Goal: Task Accomplishment & Management: Use online tool/utility

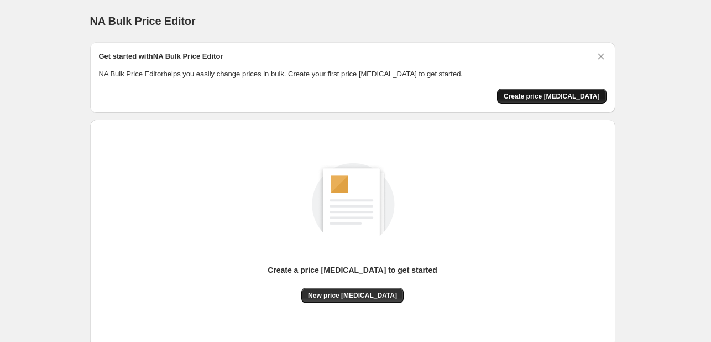
click at [565, 96] on span "Create price [MEDICAL_DATA]" at bounding box center [552, 96] width 96 height 9
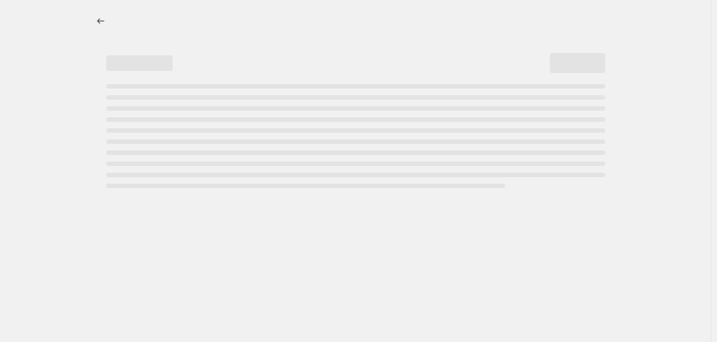
select select "percentage"
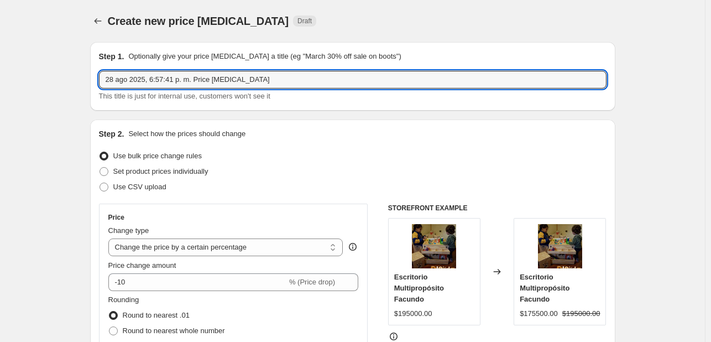
drag, startPoint x: 267, startPoint y: 79, endPoint x: 65, endPoint y: 79, distance: 201.9
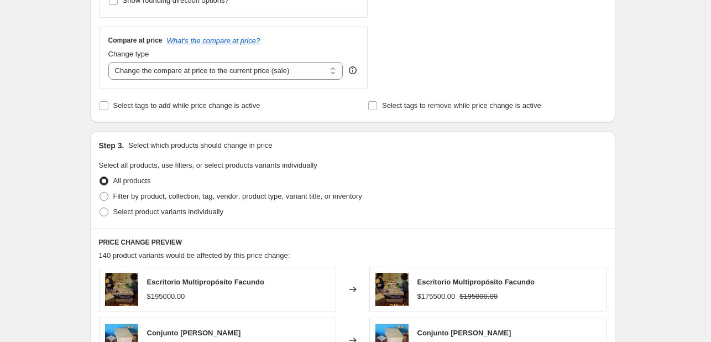
scroll to position [387, 0]
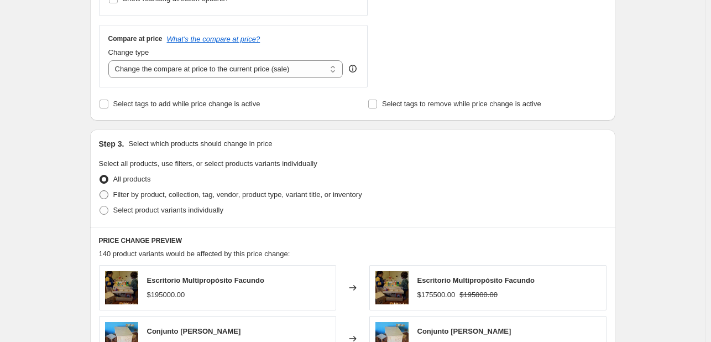
type input "descuento 10% camas"
click at [106, 193] on span at bounding box center [104, 194] width 9 height 9
click at [100, 191] on input "Filter by product, collection, tag, vendor, product type, variant title, or inv…" at bounding box center [100, 190] width 1 height 1
radio input "true"
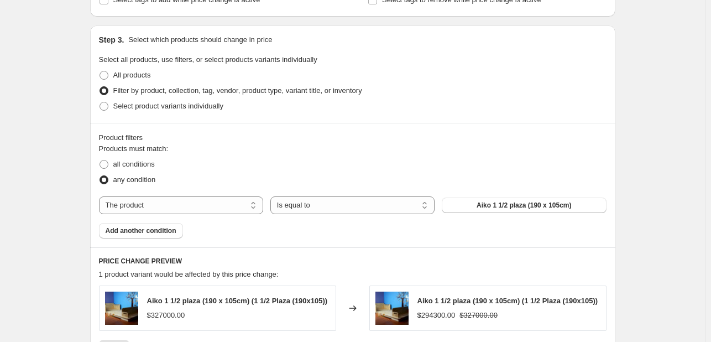
scroll to position [498, 0]
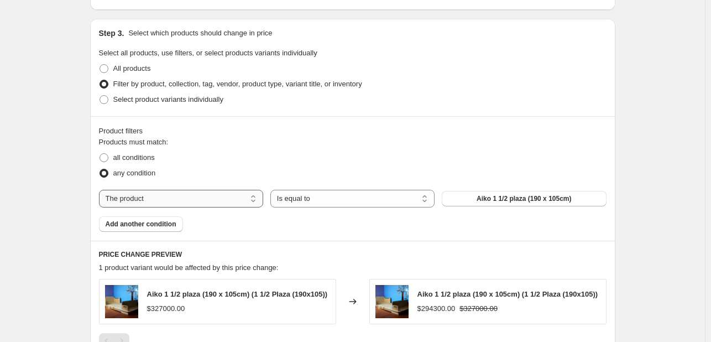
click at [257, 196] on select "The product The product's collection The product's tag The product's vendor The…" at bounding box center [181, 199] width 164 height 18
select select "collection"
click at [467, 200] on span "Camas tamaño 1 1/2 plaza (105 x 190 cm)" at bounding box center [524, 198] width 129 height 9
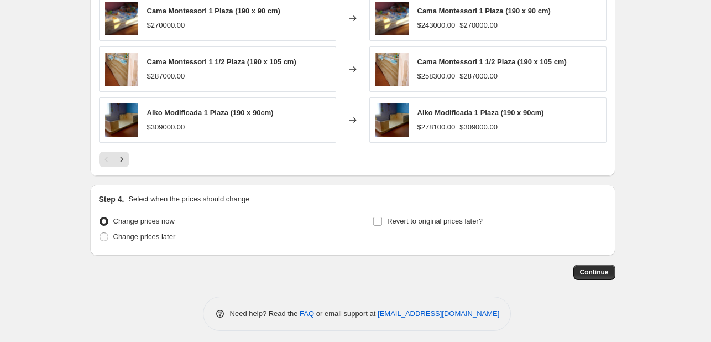
scroll to position [885, 0]
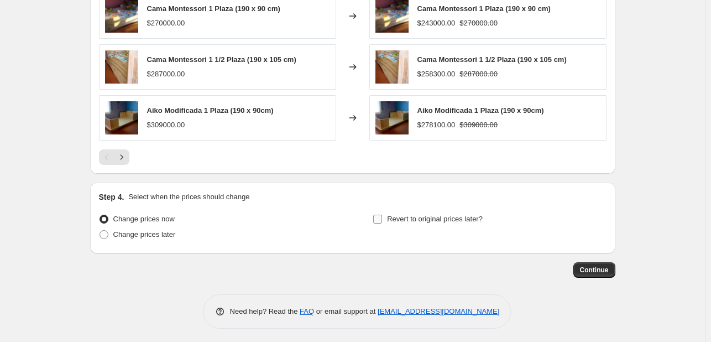
click at [381, 223] on input "Revert to original prices later?" at bounding box center [377, 219] width 9 height 9
checkbox input "true"
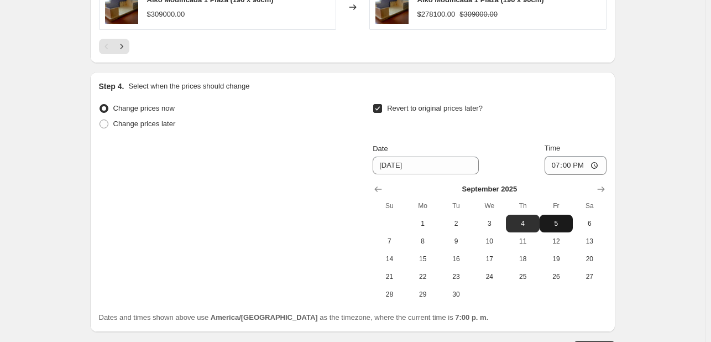
scroll to position [1051, 0]
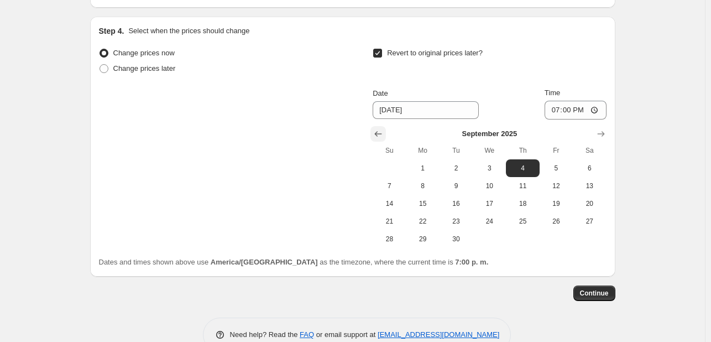
click at [376, 138] on icon "Show previous month, August 2025" at bounding box center [378, 133] width 11 height 11
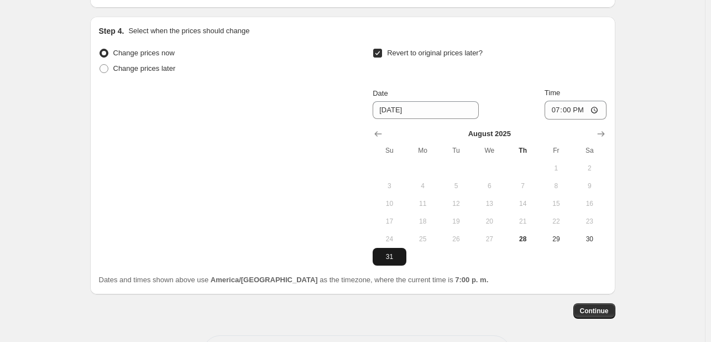
click at [397, 258] on span "31" at bounding box center [389, 256] width 24 height 9
type input "[DATE]"
click at [583, 113] on input "19:00" at bounding box center [576, 110] width 62 height 19
click at [573, 109] on input "19:00" at bounding box center [576, 110] width 62 height 19
type input "23:59"
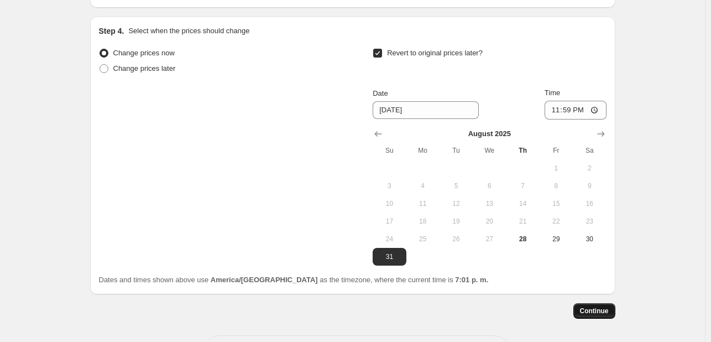
click at [595, 315] on span "Continue" at bounding box center [594, 310] width 29 height 9
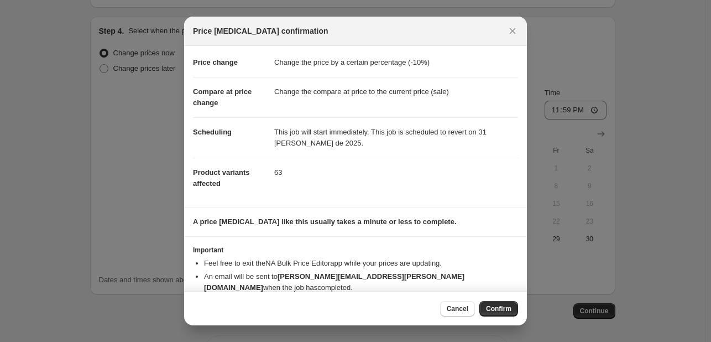
scroll to position [32, 0]
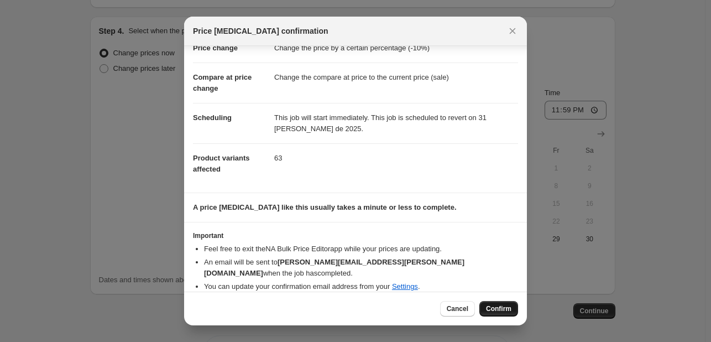
click at [499, 310] on span "Confirm" at bounding box center [498, 308] width 25 height 9
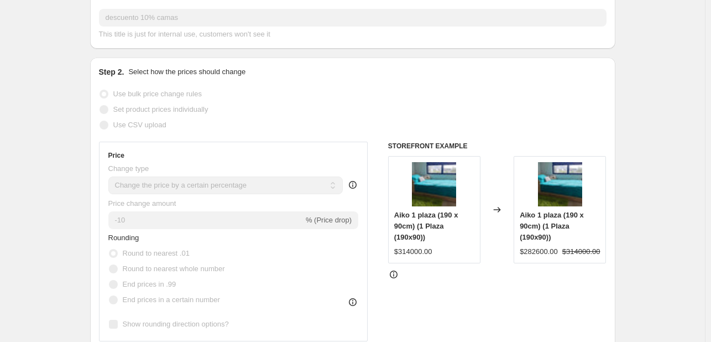
scroll to position [46, 0]
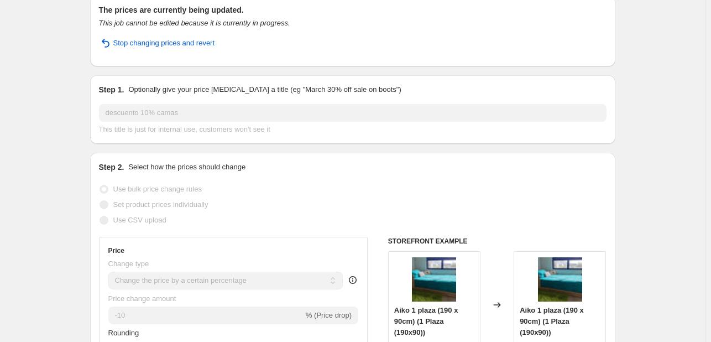
select select "percentage"
select select "collection"
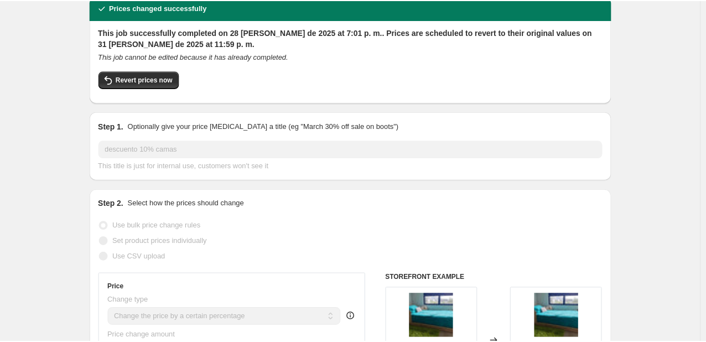
scroll to position [0, 0]
